Goal: Task Accomplishment & Management: Complete application form

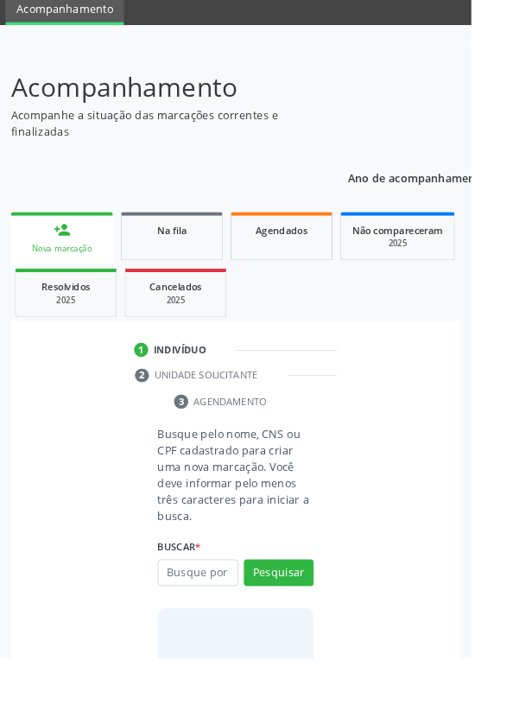
scroll to position [106, 0]
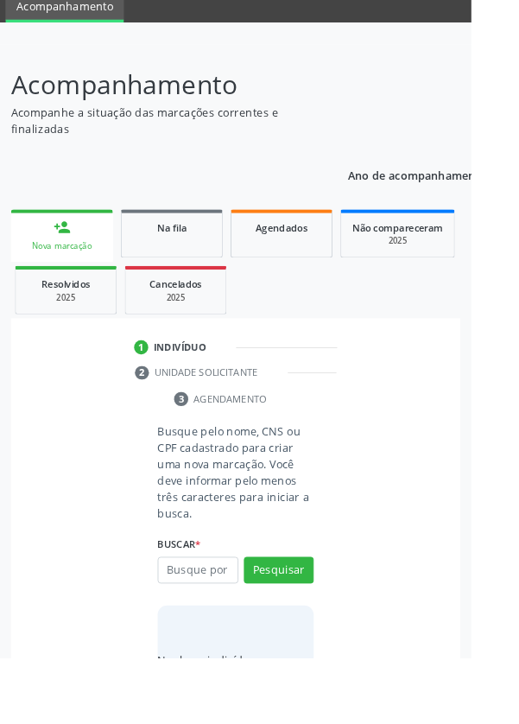
click at [211, 626] on input "text" at bounding box center [218, 627] width 89 height 29
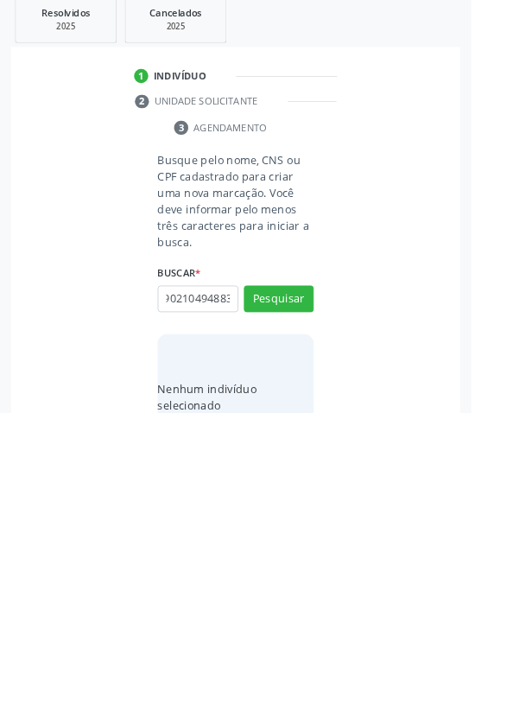
scroll to position [0, 31]
type input "706902104948830"
click at [321, 609] on button "Pesquisar" at bounding box center [307, 598] width 77 height 29
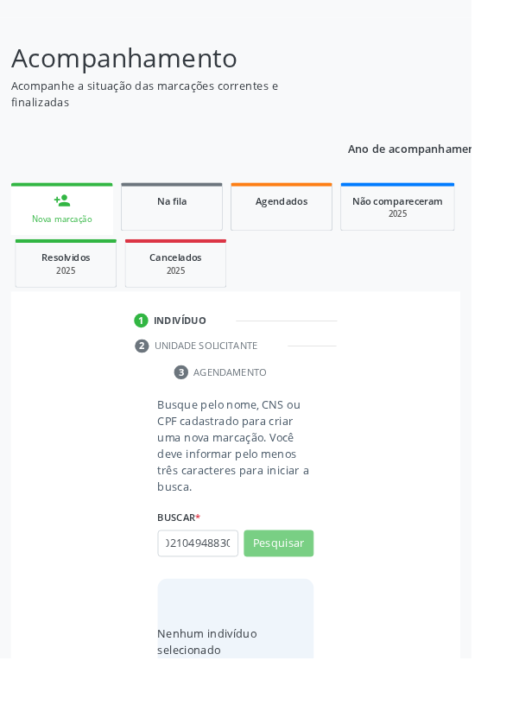
scroll to position [0, 0]
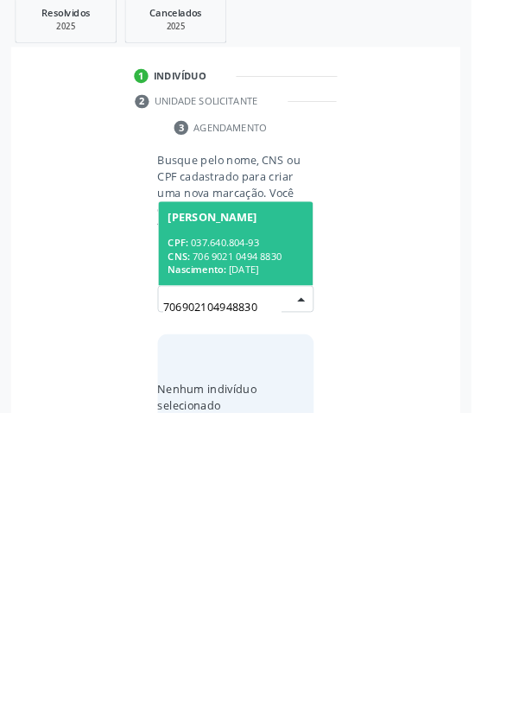
click at [291, 550] on div "CNS: 706 9021 0494 8830" at bounding box center [259, 551] width 149 height 15
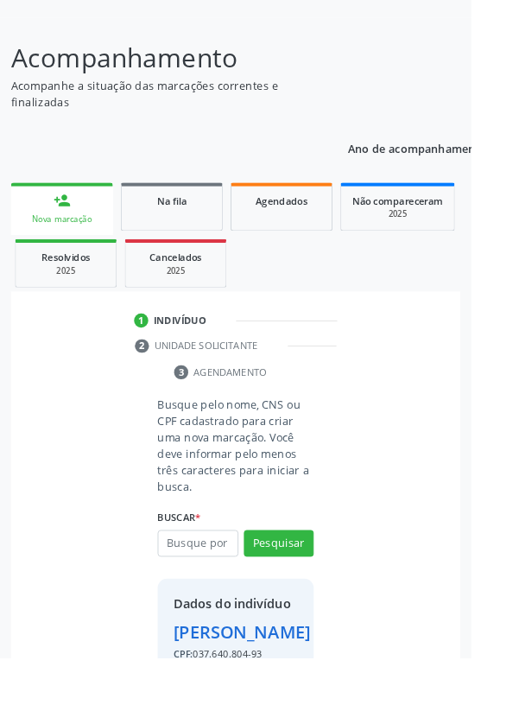
scroll to position [99, 0]
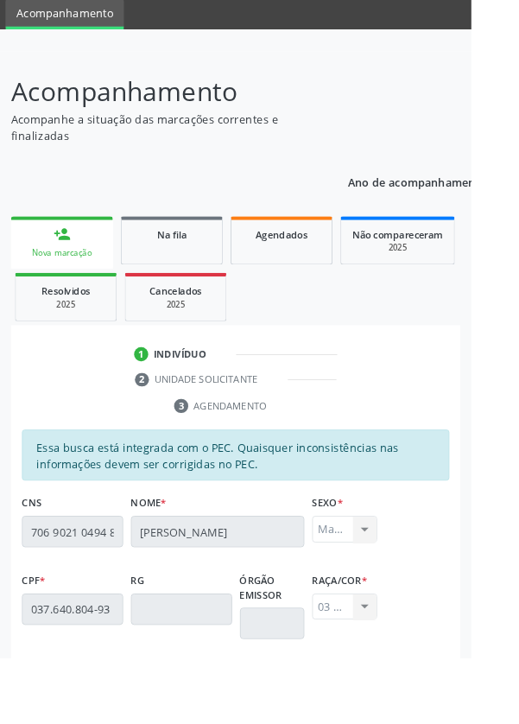
scroll to position [410, 0]
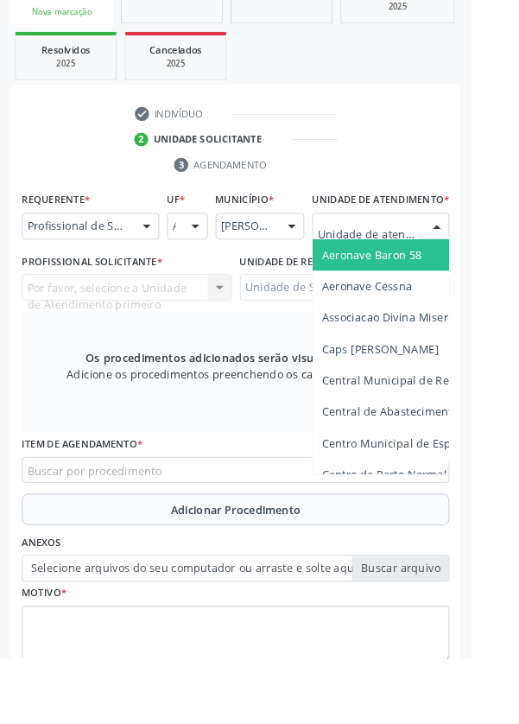
scroll to position [403, 0]
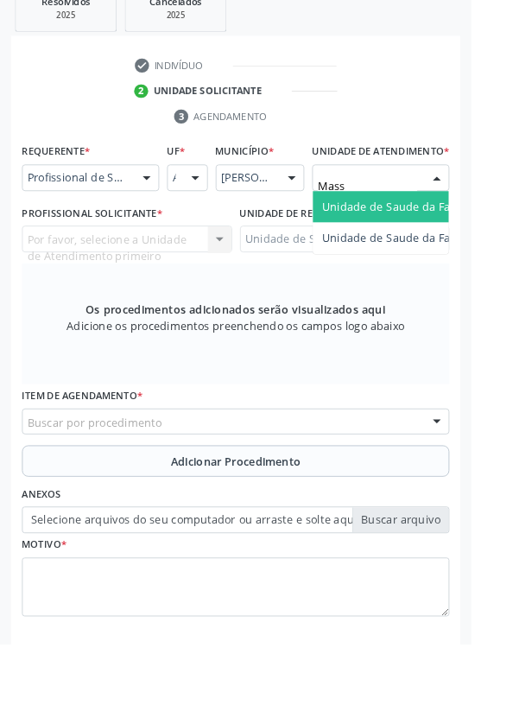
type input "Massa"
click at [462, 251] on span "Unidade de Saude da Familia [PERSON_NAME]" at bounding box center [490, 242] width 270 height 16
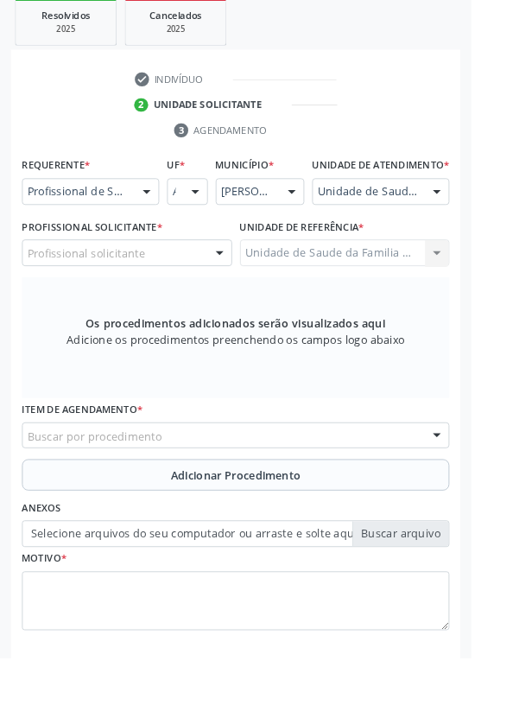
click at [196, 281] on div "Profissional solicitante" at bounding box center [140, 278] width 232 height 29
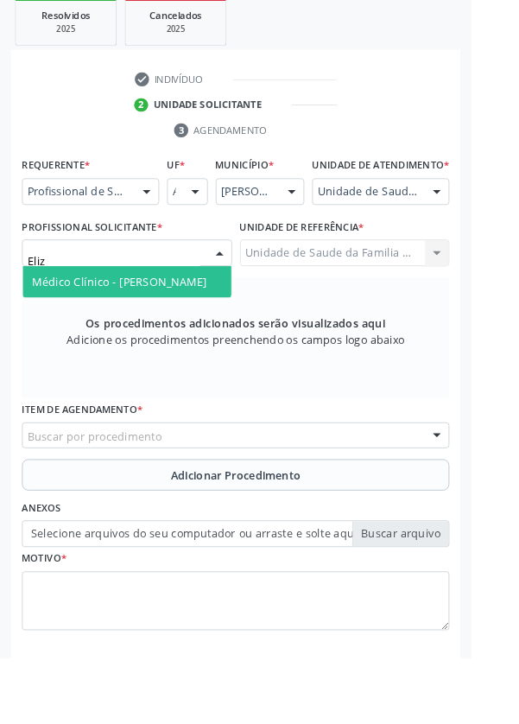
type input "[PERSON_NAME]"
click at [213, 318] on span "Médico Clínico - [PERSON_NAME]" at bounding box center [131, 310] width 193 height 16
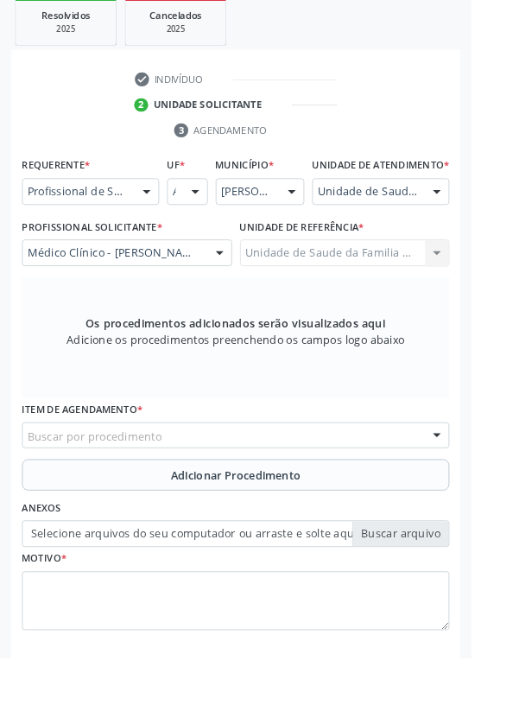
click at [331, 484] on div "Buscar por procedimento" at bounding box center [259, 479] width 471 height 29
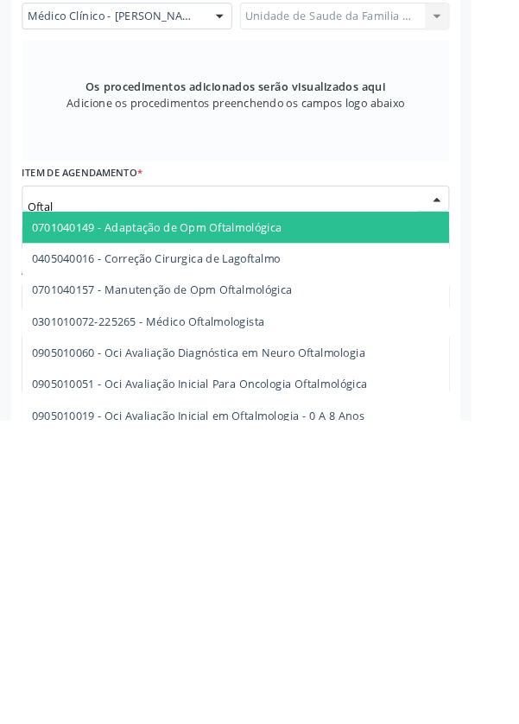
type input "Oftalm"
click at [270, 622] on span "0301010072-225265 - Médico Oftalmologista" at bounding box center [163, 614] width 257 height 16
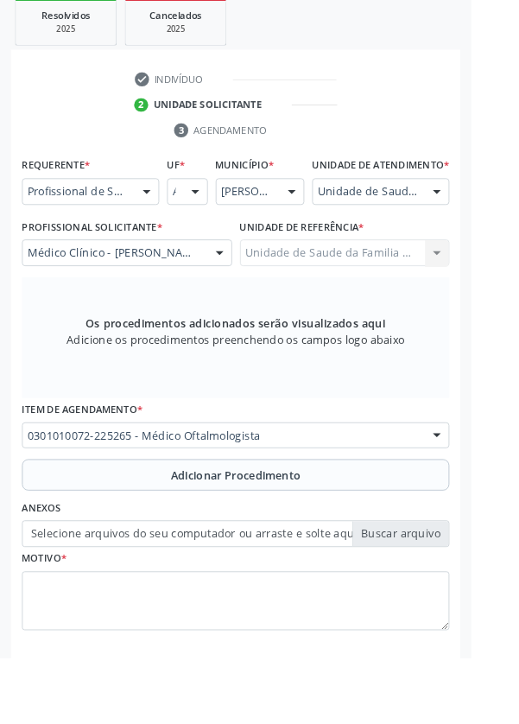
click at [315, 532] on span "Adicionar Procedimento" at bounding box center [259, 523] width 143 height 18
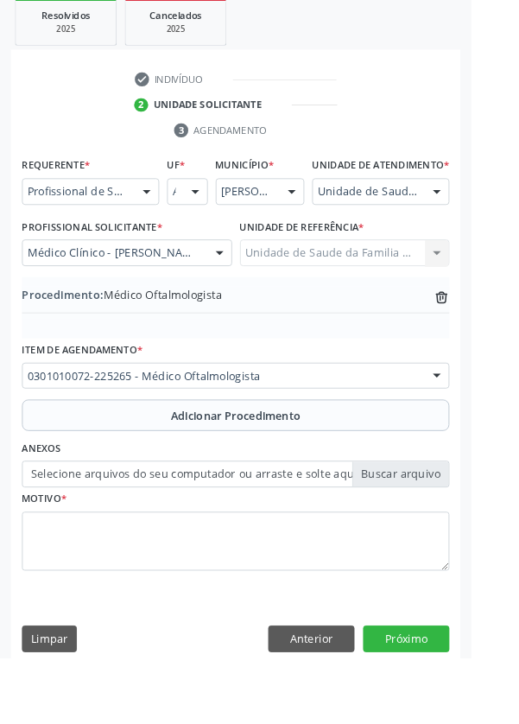
scroll to position [360, 0]
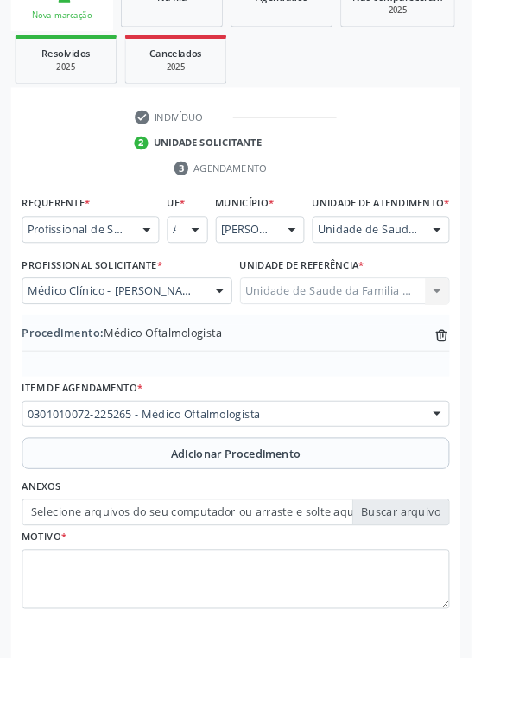
click at [458, 579] on label "Selecione arquivos do seu computador ou arraste e solte aqui" at bounding box center [259, 564] width 471 height 29
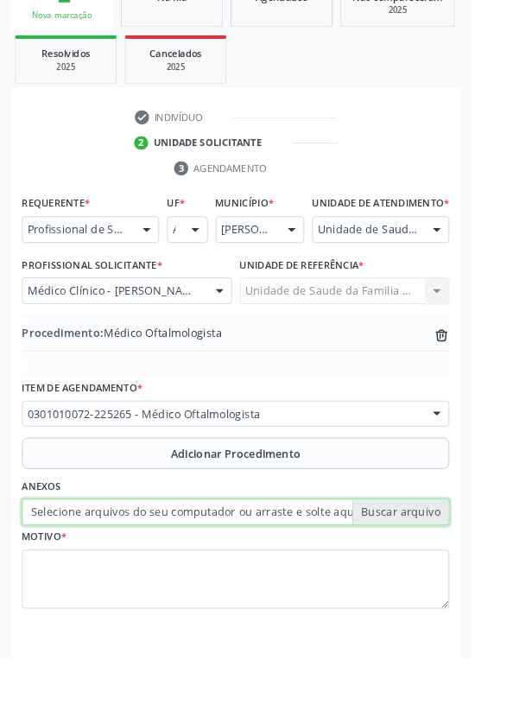
click at [458, 579] on input "Selecione arquivos do seu computador ou arraste e solte aqui" at bounding box center [259, 564] width 471 height 29
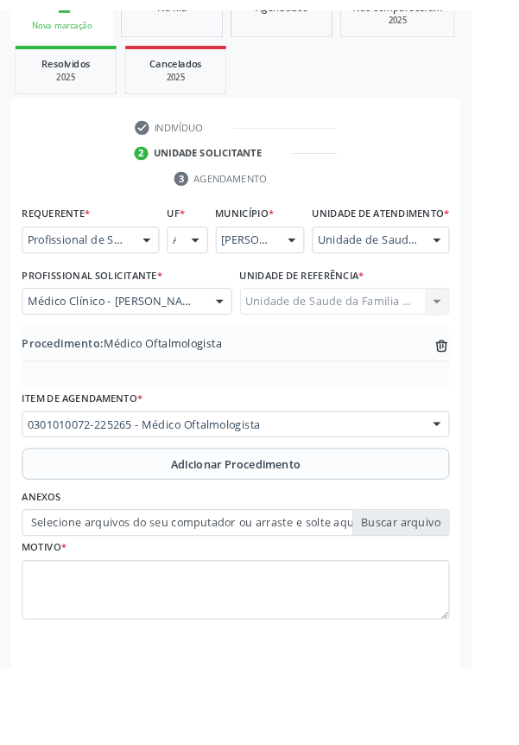
scroll to position [337, 0]
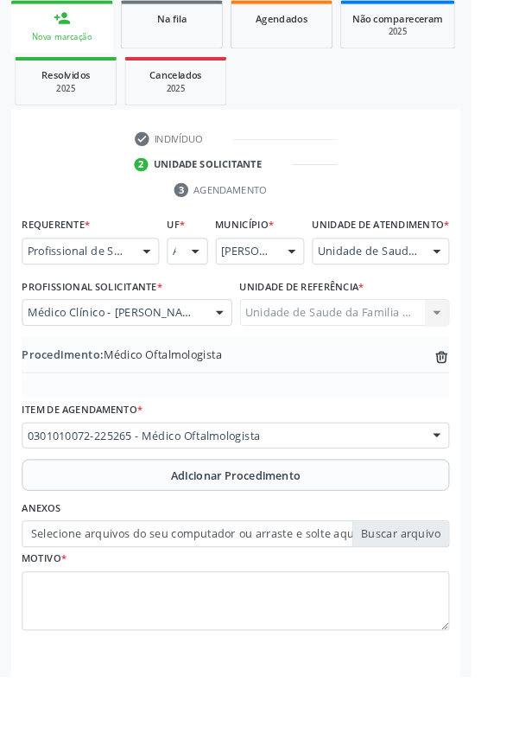
type input "C:\fakepath\17594026658991686685262253306758.jpg"
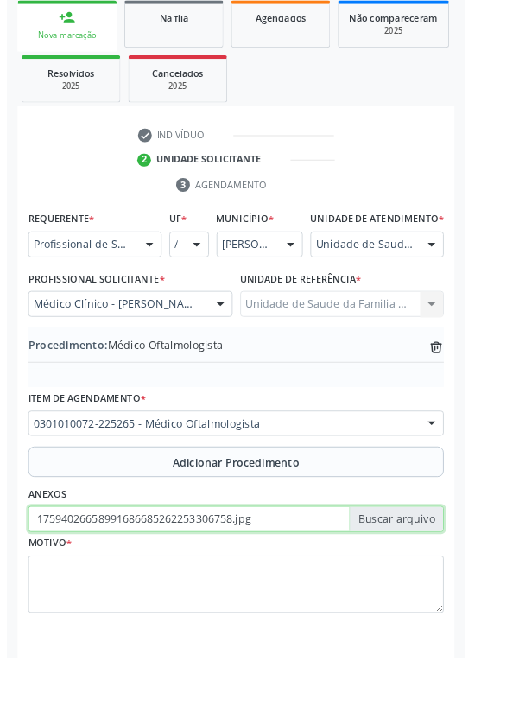
scroll to position [360, 0]
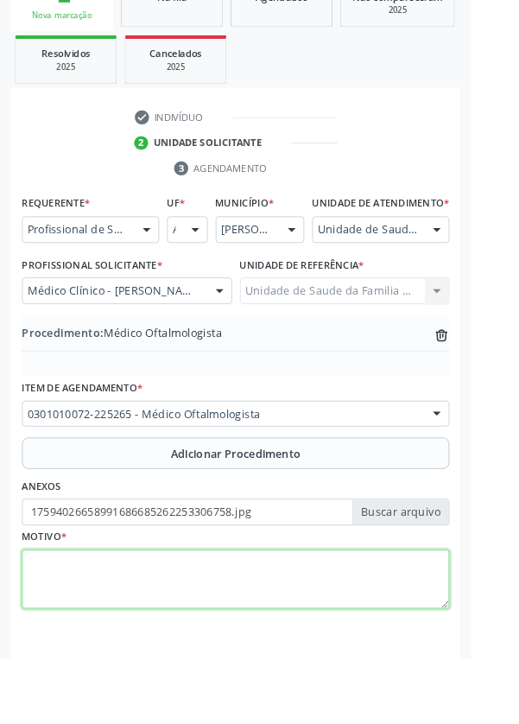
click at [158, 641] on textarea at bounding box center [259, 639] width 471 height 66
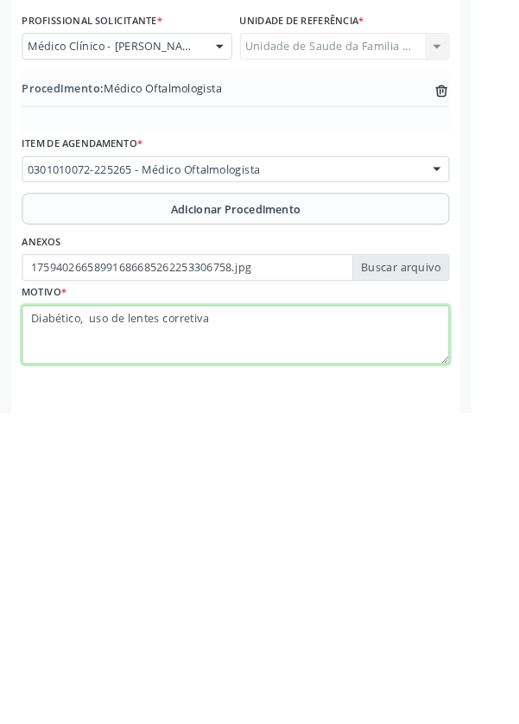
type textarea "Diabético, uso de lentes corretivas"
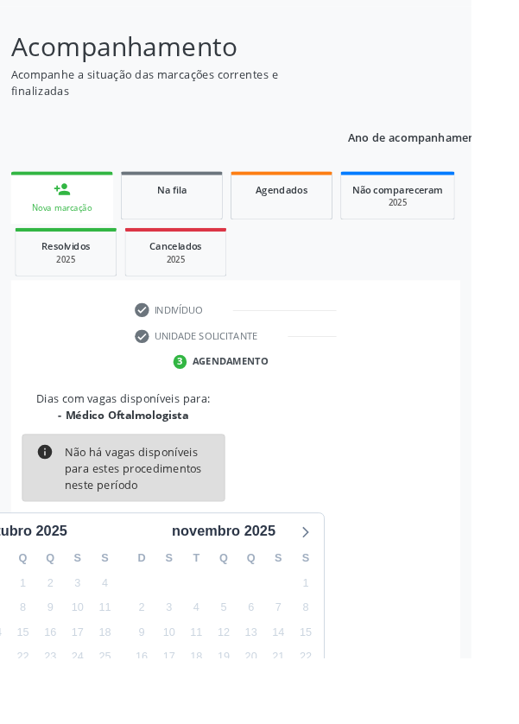
scroll to position [143, 0]
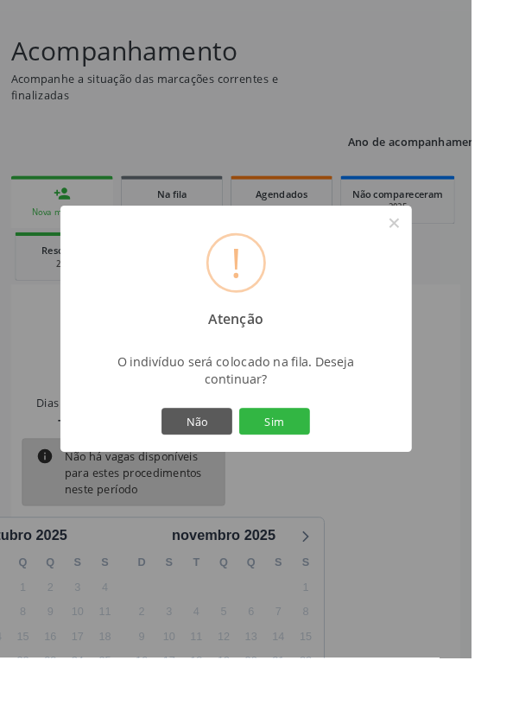
click at [341, 479] on button "Sim" at bounding box center [303, 463] width 78 height 29
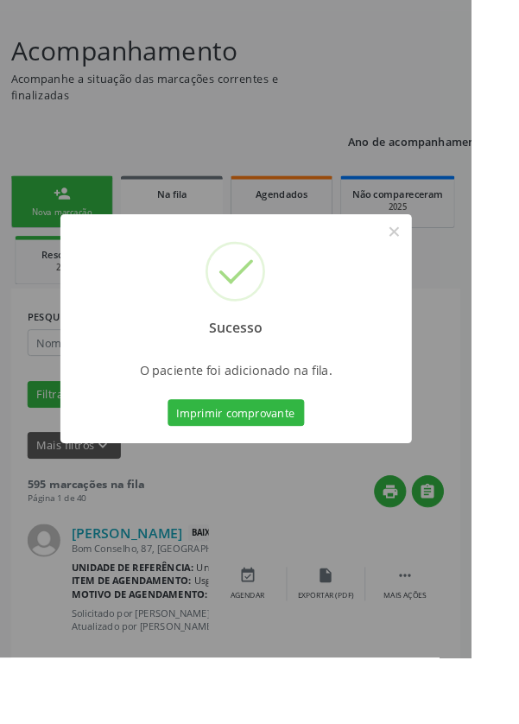
scroll to position [0, 0]
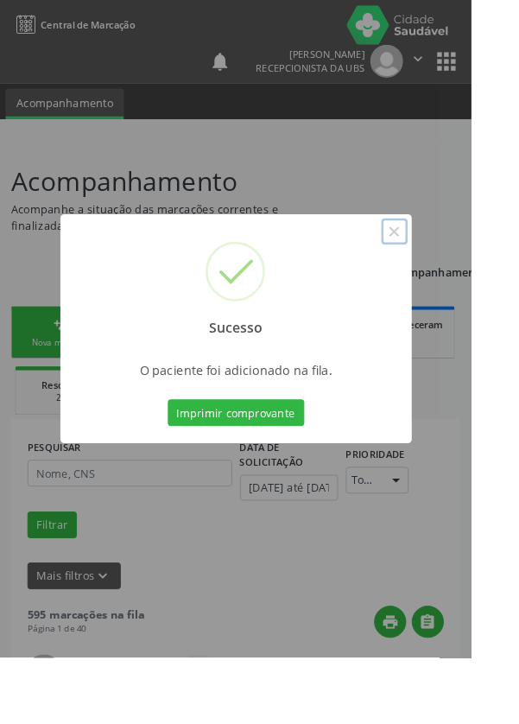
click at [449, 270] on button "×" at bounding box center [434, 254] width 29 height 29
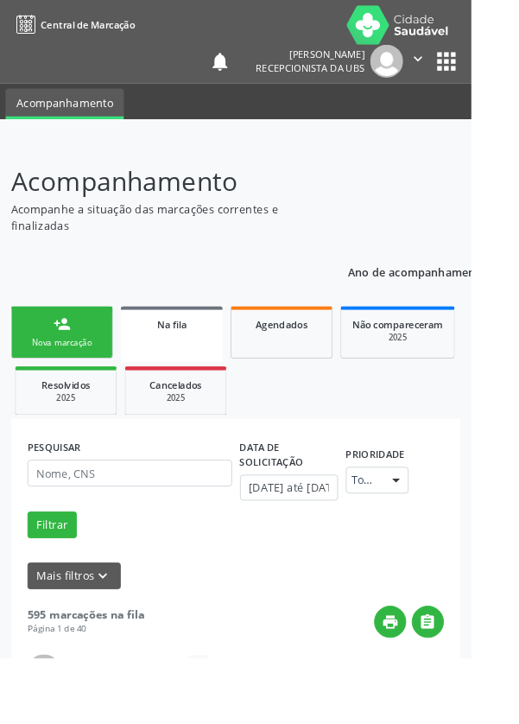
click at [62, 357] on div "person_add" at bounding box center [68, 356] width 19 height 19
click at [96, 354] on link "person_add Nova marcação" at bounding box center [68, 366] width 112 height 58
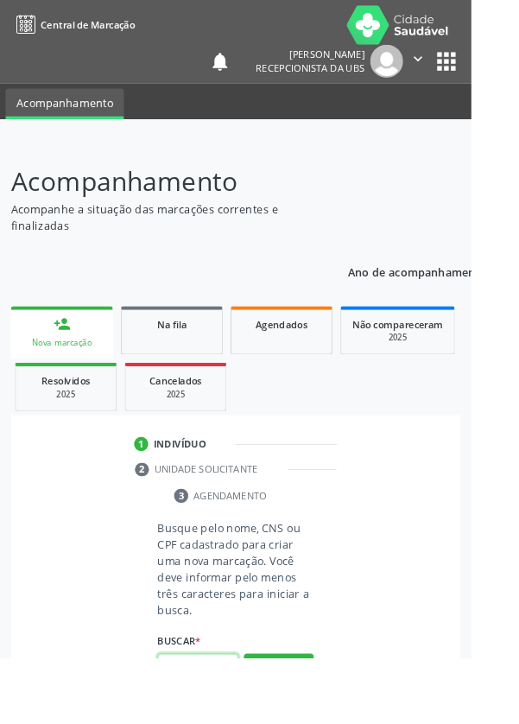
click at [220, 723] on input "text" at bounding box center [218, 734] width 89 height 29
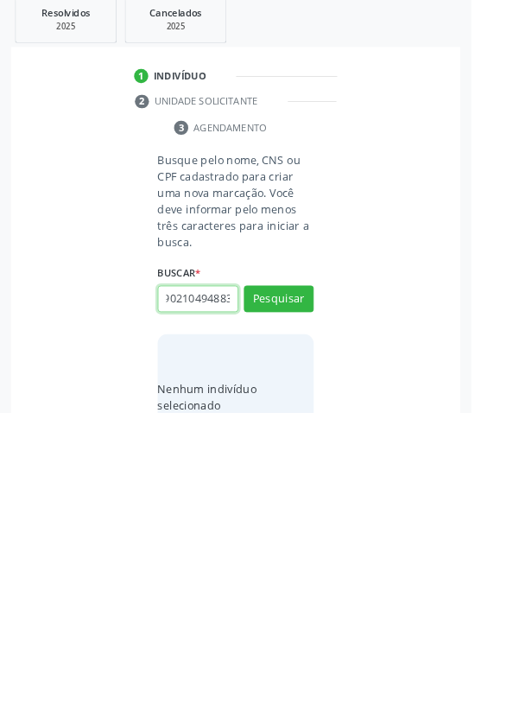
scroll to position [0, 31]
type input "706902104948830"
click at [323, 597] on button "Pesquisar" at bounding box center [307, 598] width 77 height 29
type input "706902104948830"
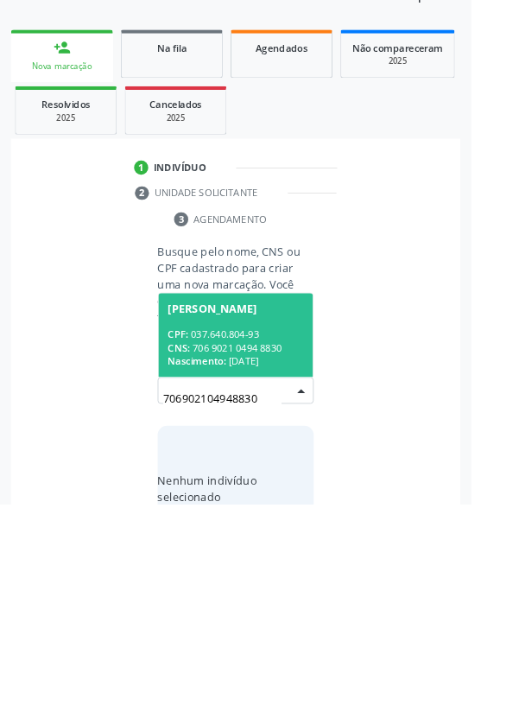
scroll to position [136, 0]
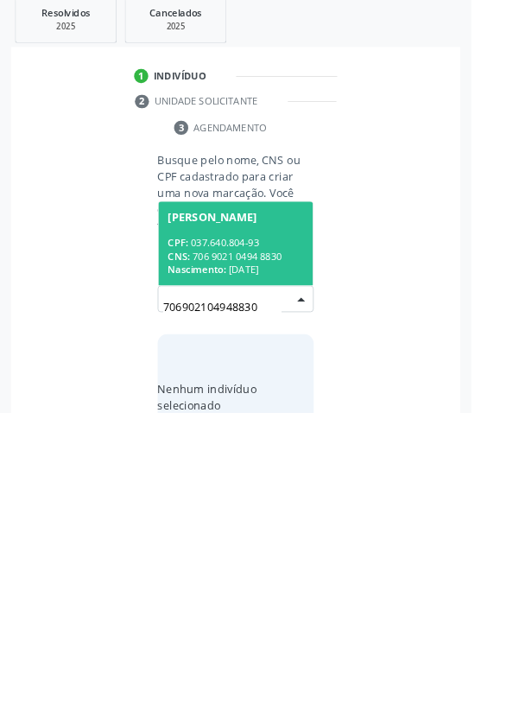
click at [289, 531] on div "CPF: 037.640.804-93" at bounding box center [259, 537] width 149 height 15
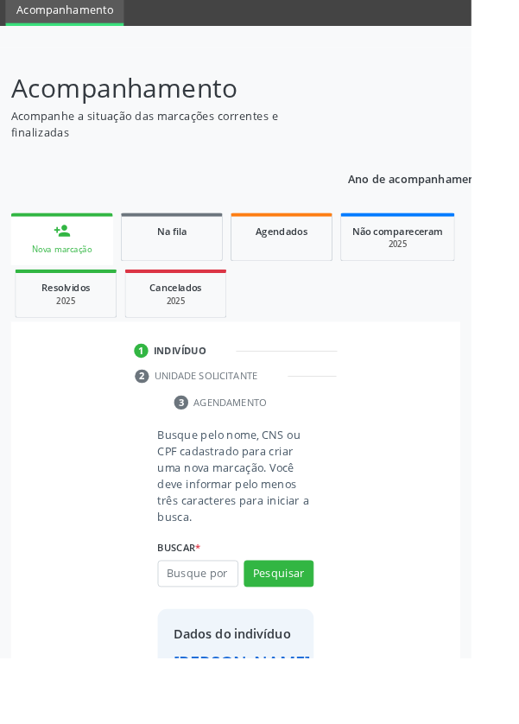
scroll to position [99, 0]
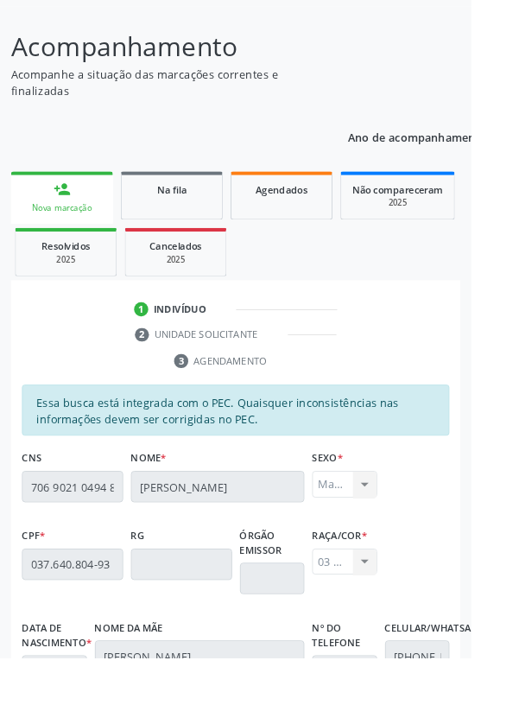
scroll to position [410, 0]
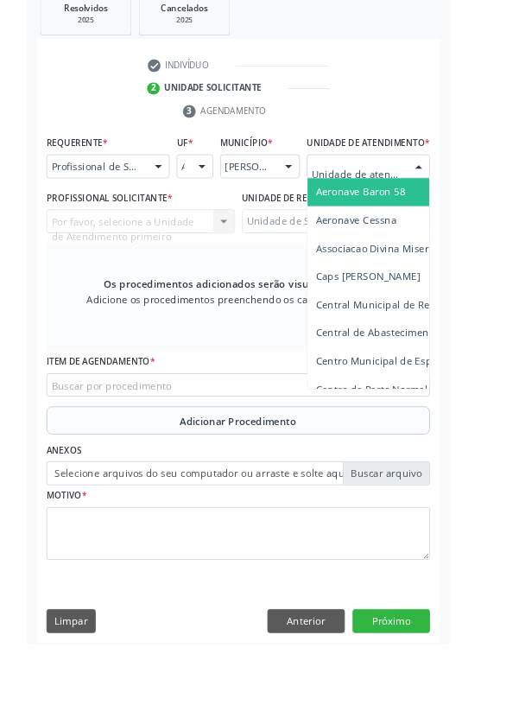
scroll to position [393, 0]
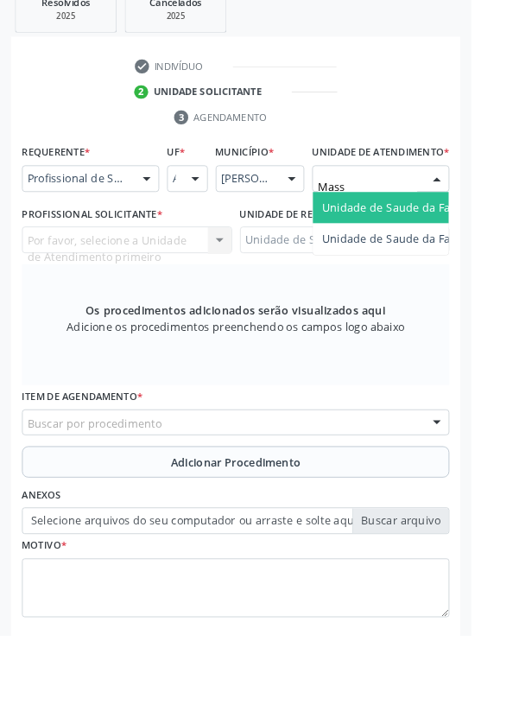
type input "Massa"
click at [454, 260] on span "Unidade de Saude da Familia [PERSON_NAME]" at bounding box center [490, 252] width 270 height 16
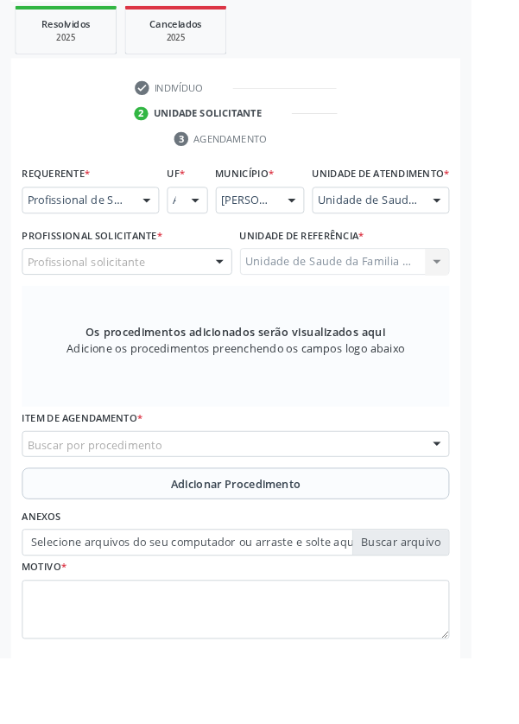
click at [232, 297] on div at bounding box center [242, 288] width 26 height 29
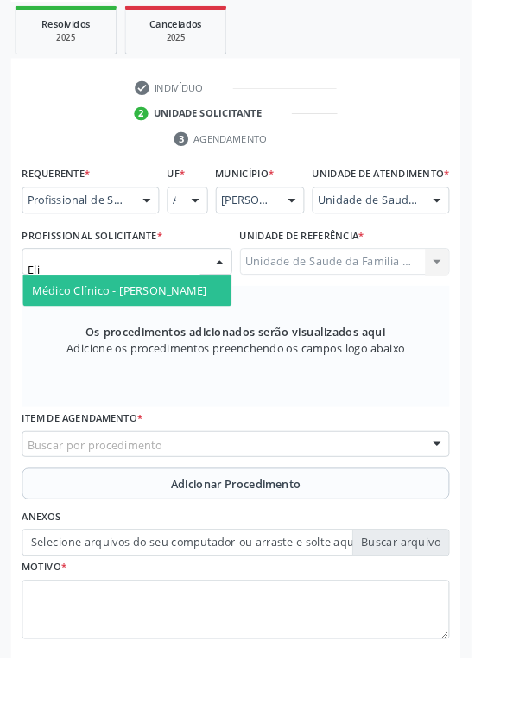
type input "Eliz"
click at [214, 327] on span "Médico Clínico - [PERSON_NAME]" at bounding box center [131, 319] width 193 height 16
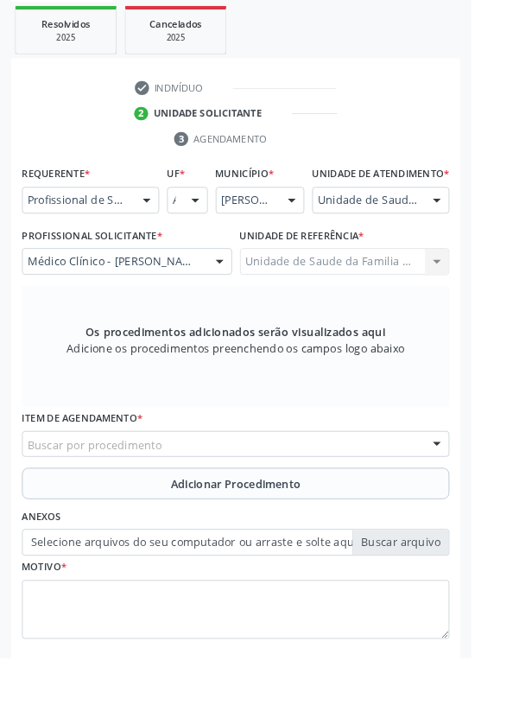
click at [342, 495] on div "Buscar por procedimento" at bounding box center [259, 488] width 471 height 29
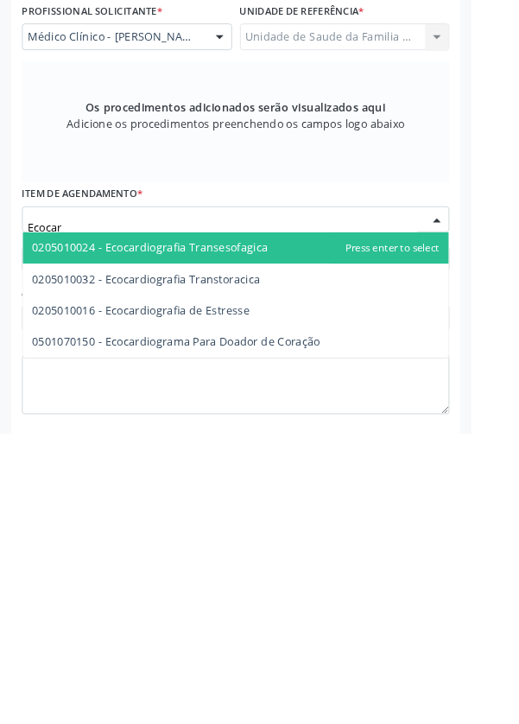
type input "Ecocard"
click at [276, 562] on span "0205010032 - Ecocardiografia Transtoracica" at bounding box center [160, 554] width 251 height 16
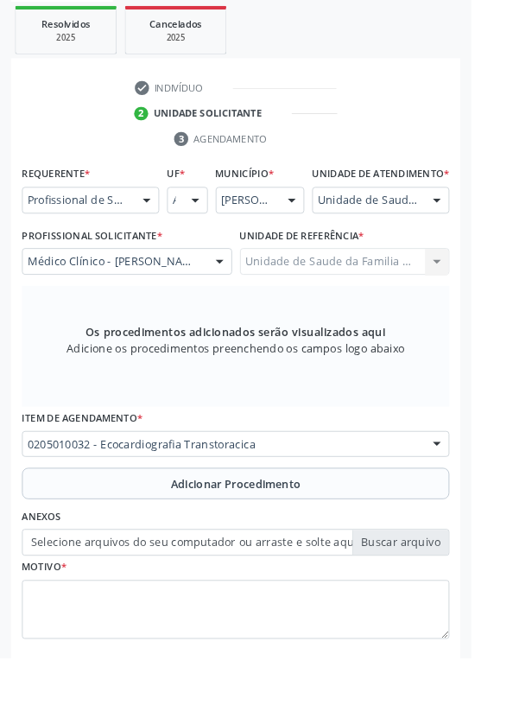
click at [305, 541] on span "Adicionar Procedimento" at bounding box center [259, 533] width 143 height 18
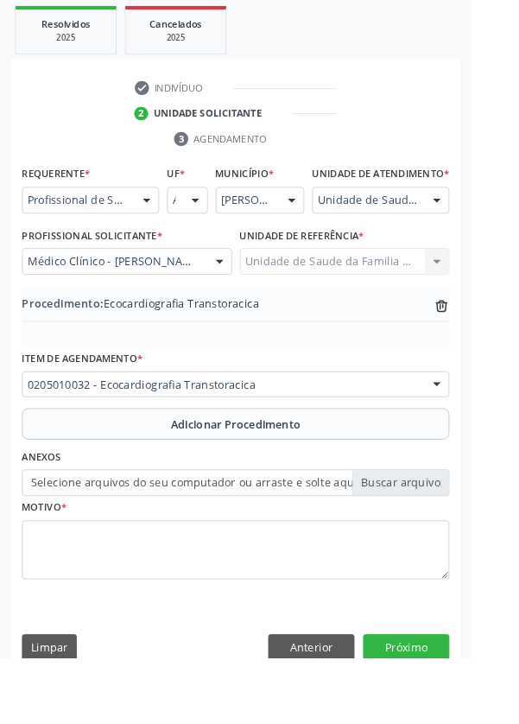
scroll to position [360, 0]
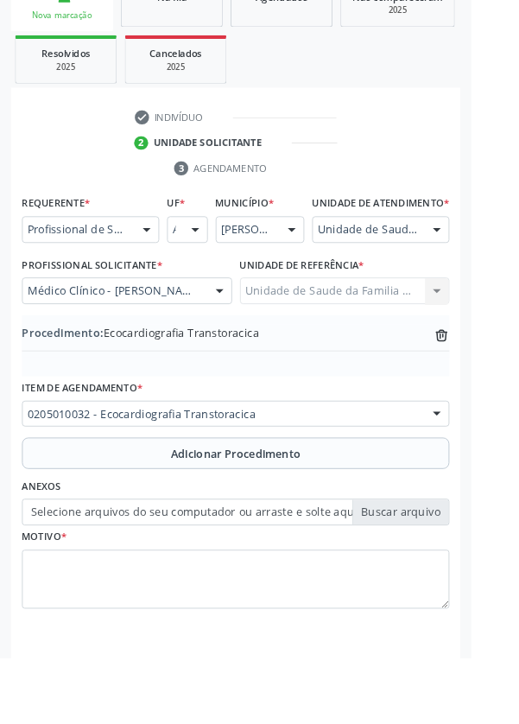
click at [456, 579] on label "Selecione arquivos do seu computador ou arraste e solte aqui" at bounding box center [259, 564] width 471 height 29
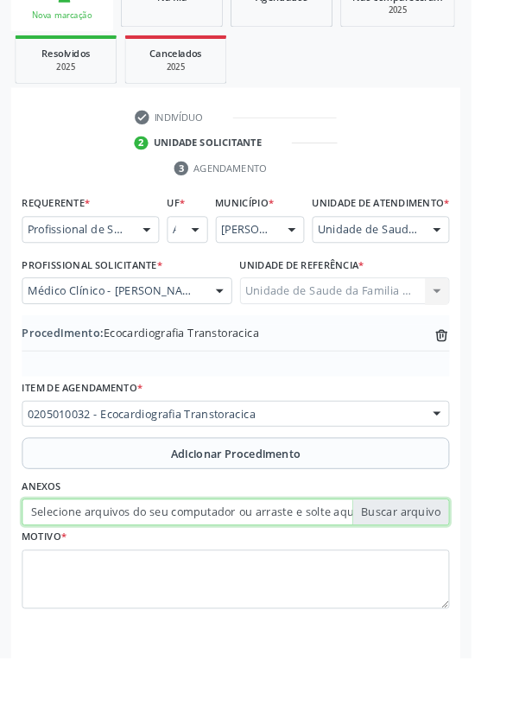
click at [456, 579] on input "Selecione arquivos do seu computador ou arraste e solte aqui" at bounding box center [259, 564] width 471 height 29
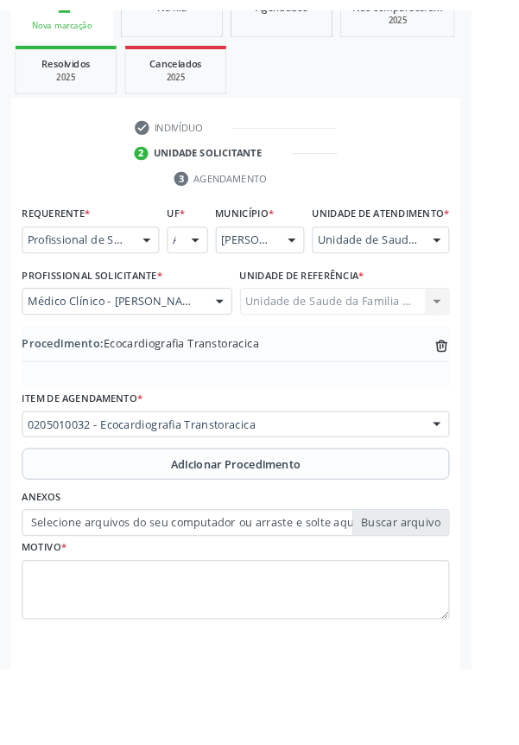
scroll to position [337, 0]
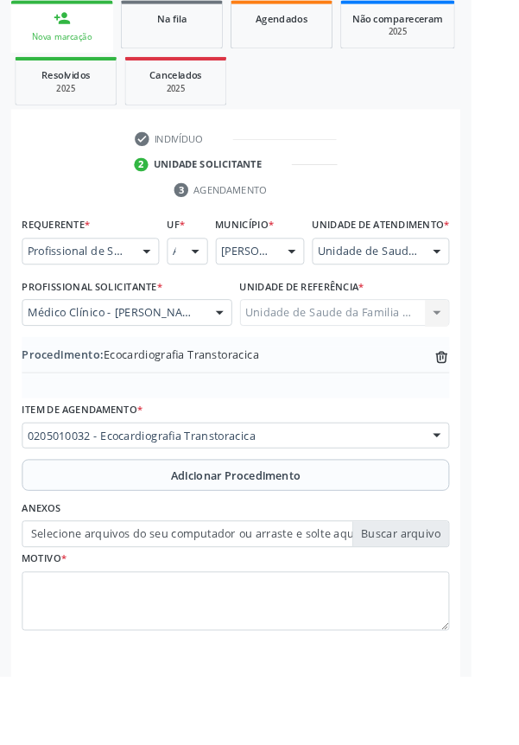
type input "C:\fakepath\17594028110472271363221340928517.jpg"
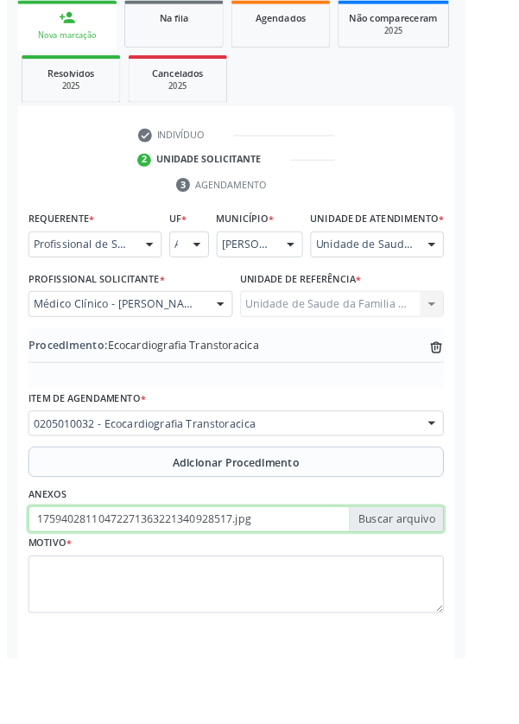
scroll to position [360, 0]
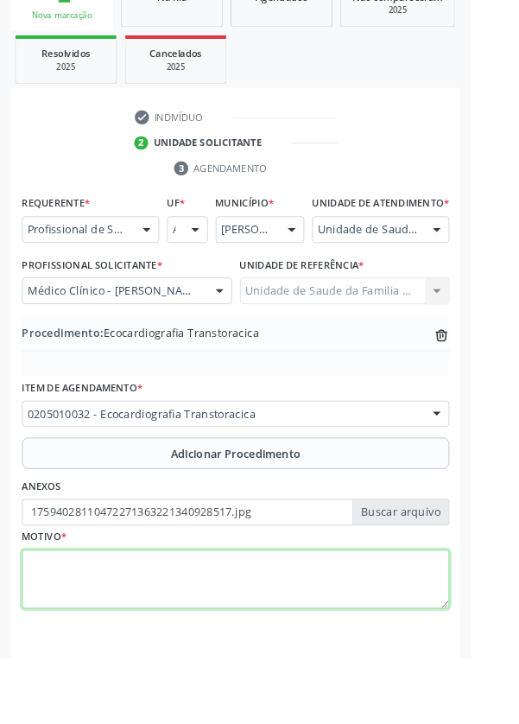
click at [214, 632] on textarea at bounding box center [259, 639] width 471 height 66
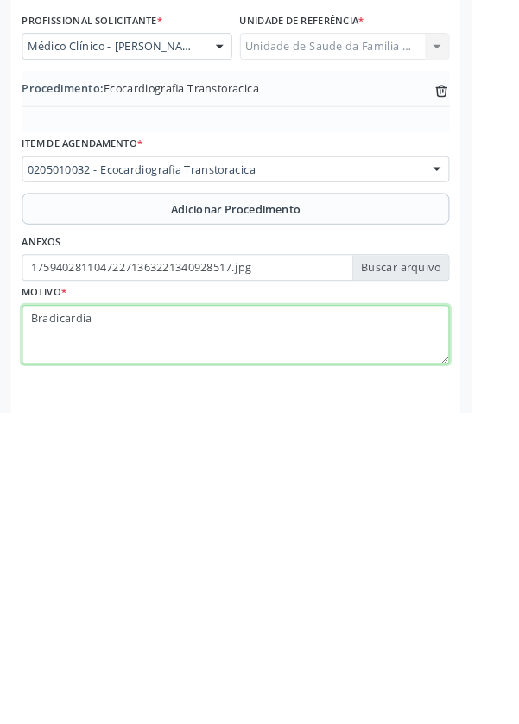
type textarea "Bradicardia"
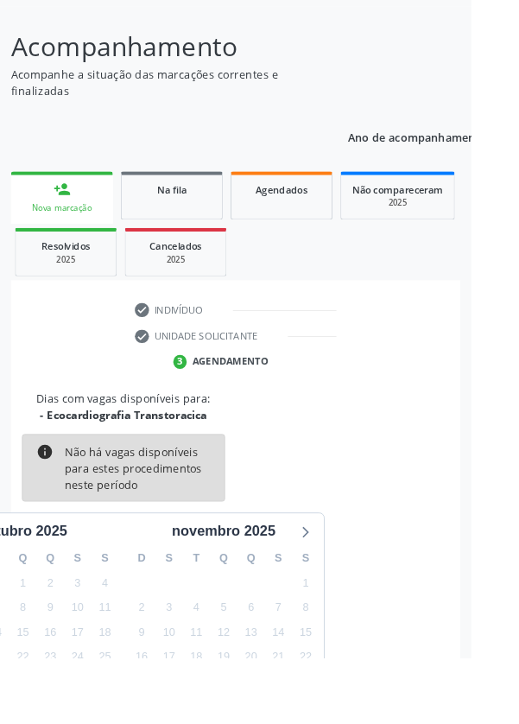
scroll to position [143, 0]
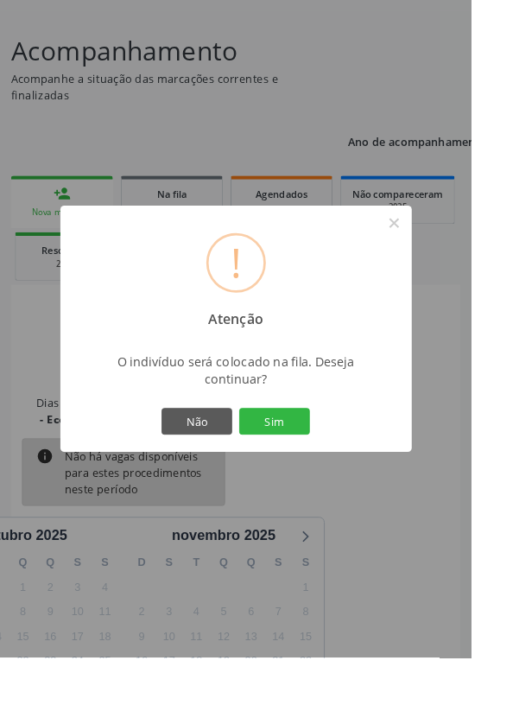
click at [341, 479] on button "Sim" at bounding box center [303, 463] width 78 height 29
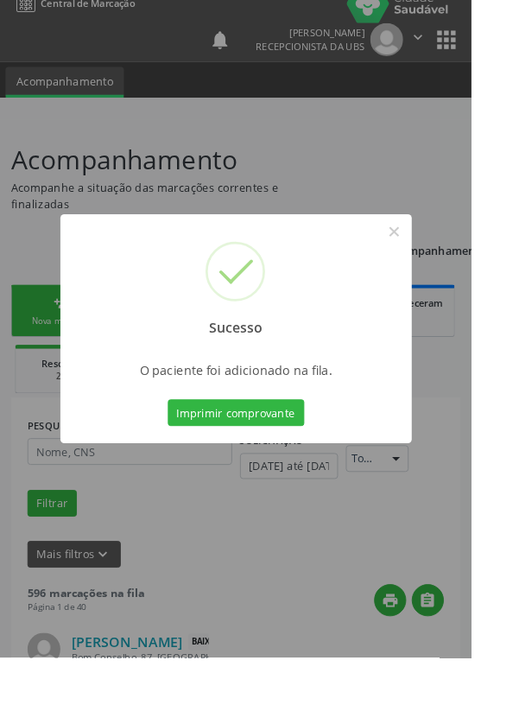
scroll to position [25, 0]
click at [449, 270] on button "×" at bounding box center [434, 254] width 29 height 29
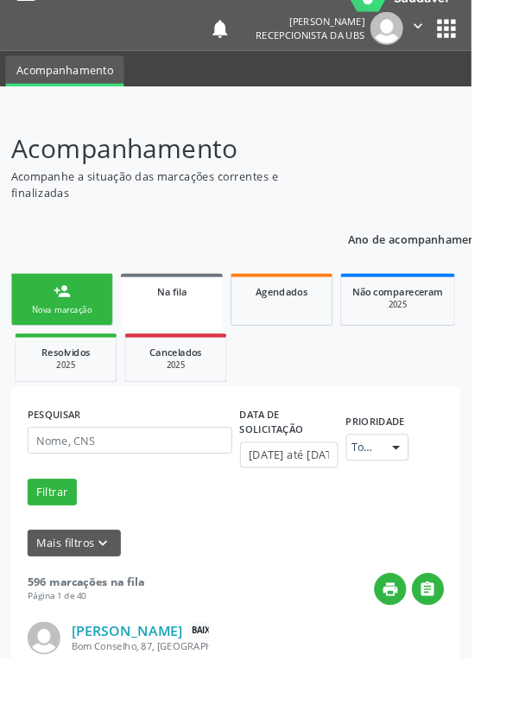
scroll to position [40, 0]
